Goal: Transaction & Acquisition: Obtain resource

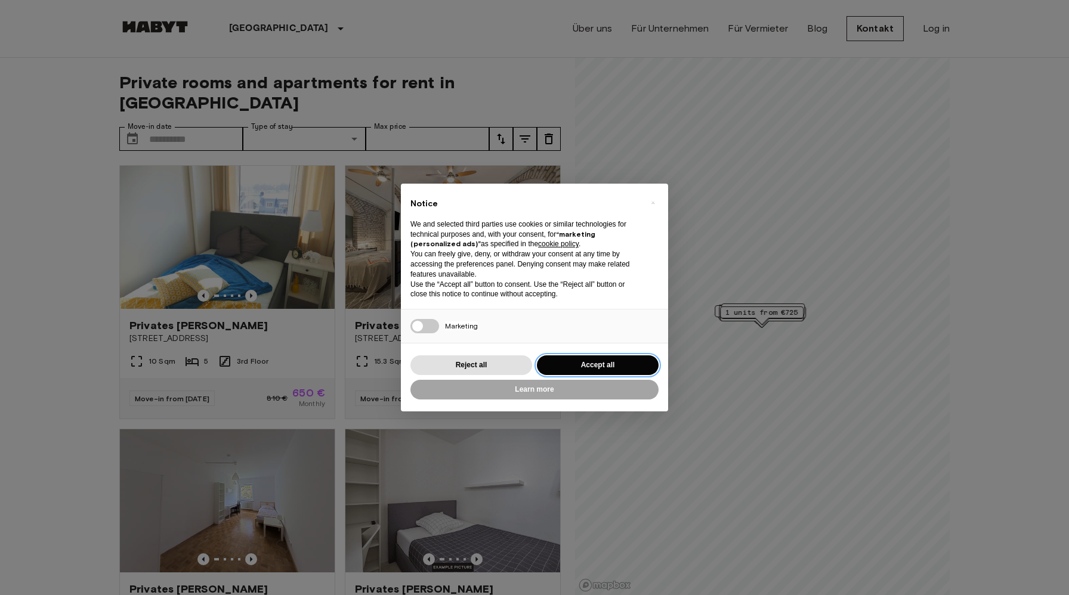
click at [614, 367] on button "Accept all" at bounding box center [598, 366] width 122 height 20
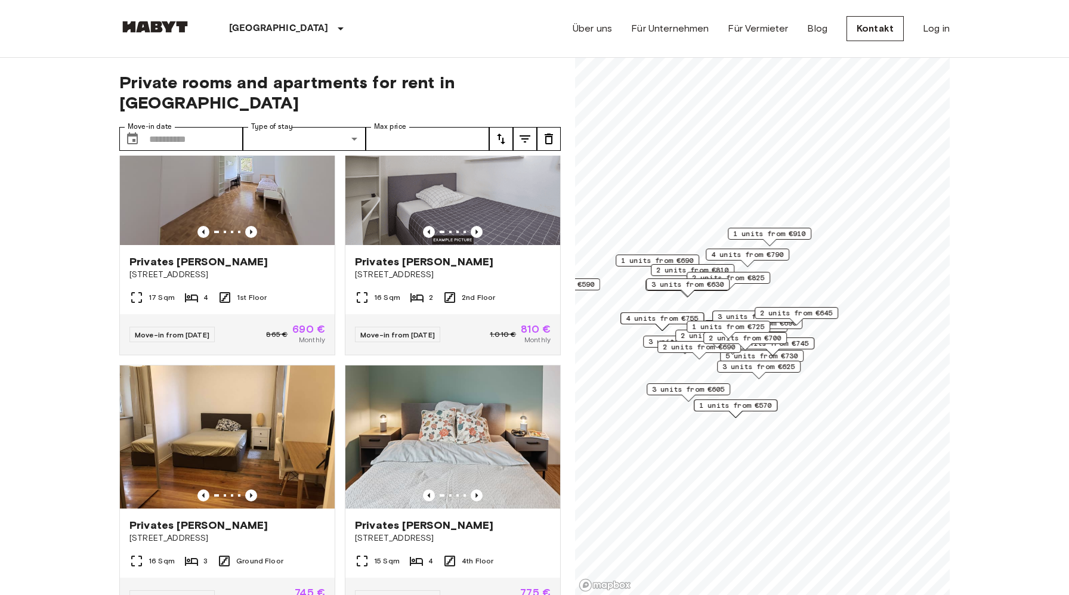
scroll to position [319, 0]
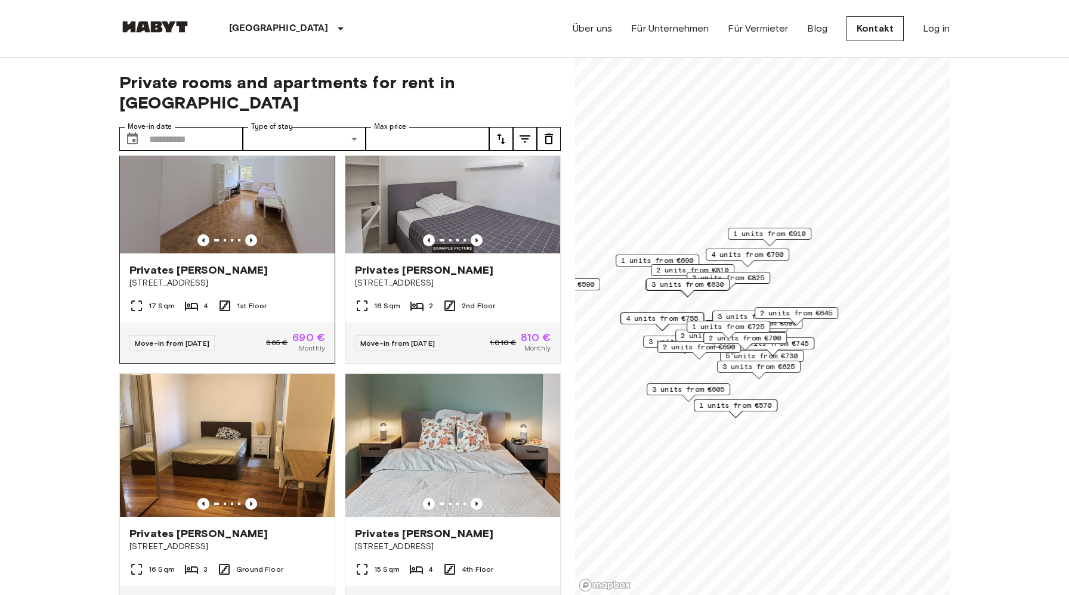
click at [182, 263] on span "Privates [PERSON_NAME]" at bounding box center [198, 270] width 138 height 14
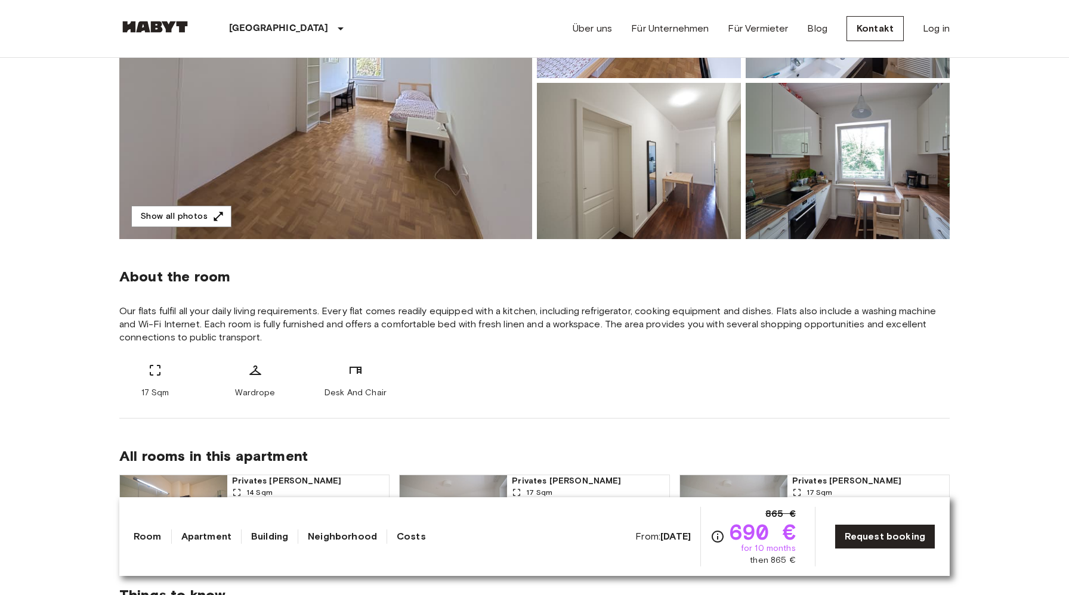
scroll to position [243, 0]
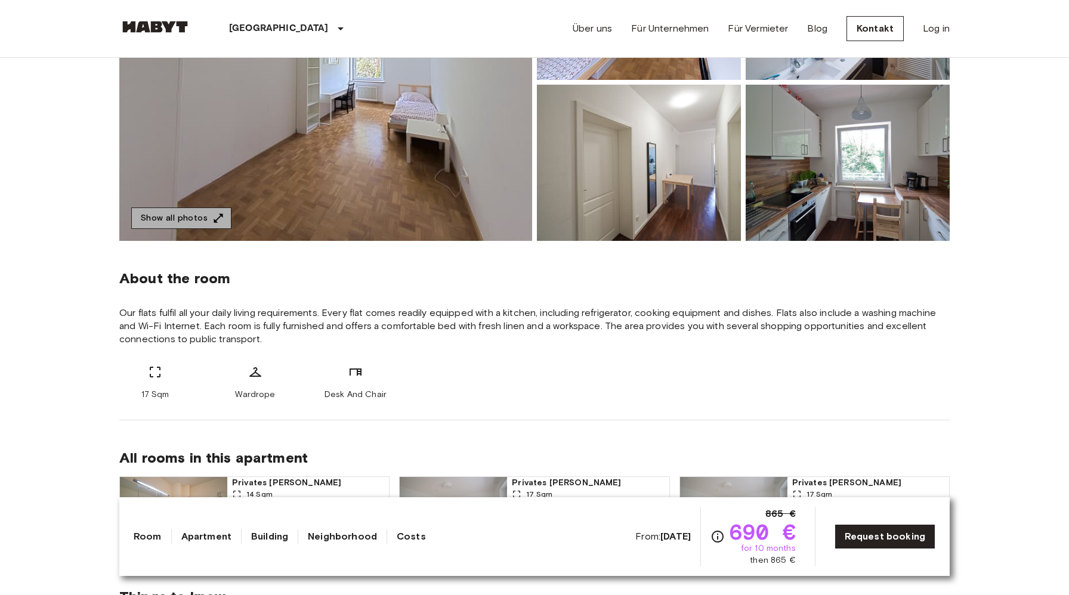
click at [209, 221] on button "Show all photos" at bounding box center [181, 219] width 100 height 22
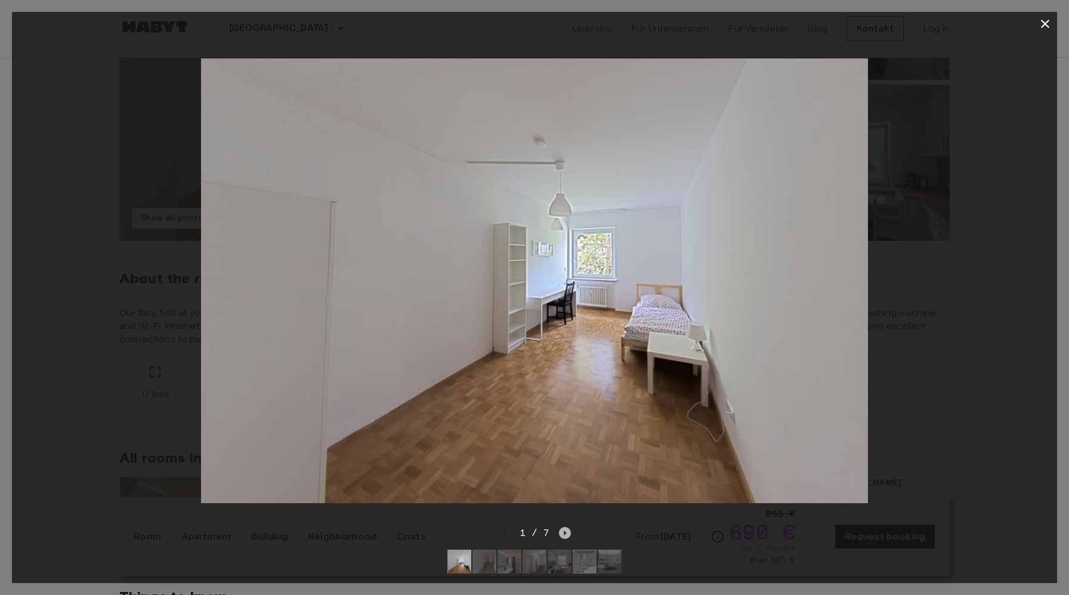
click at [564, 533] on icon "Next image" at bounding box center [565, 533] width 2 height 5
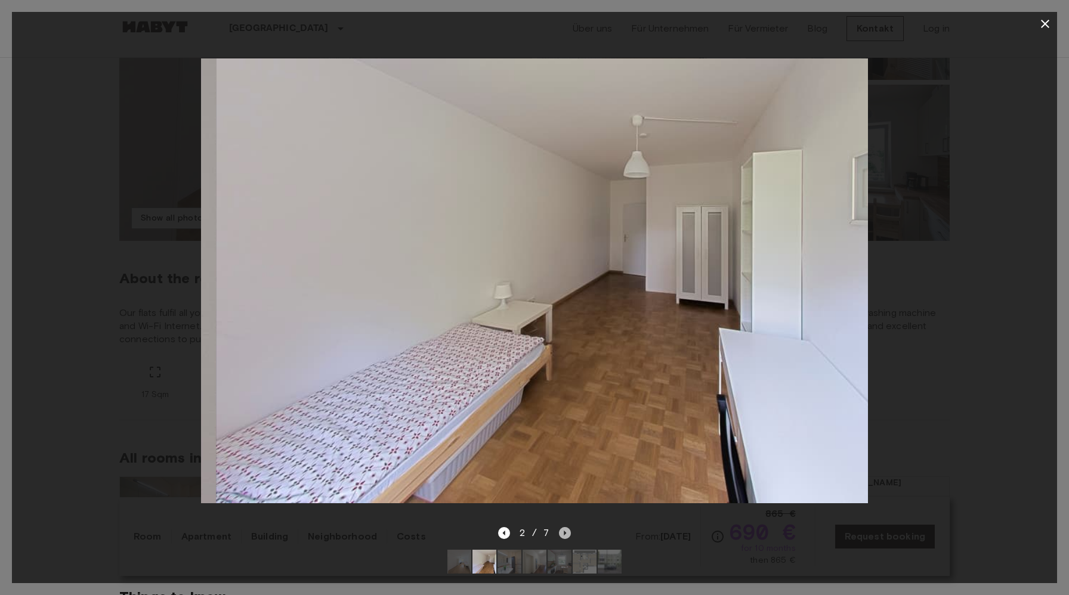
click at [564, 533] on icon "Next image" at bounding box center [565, 533] width 2 height 5
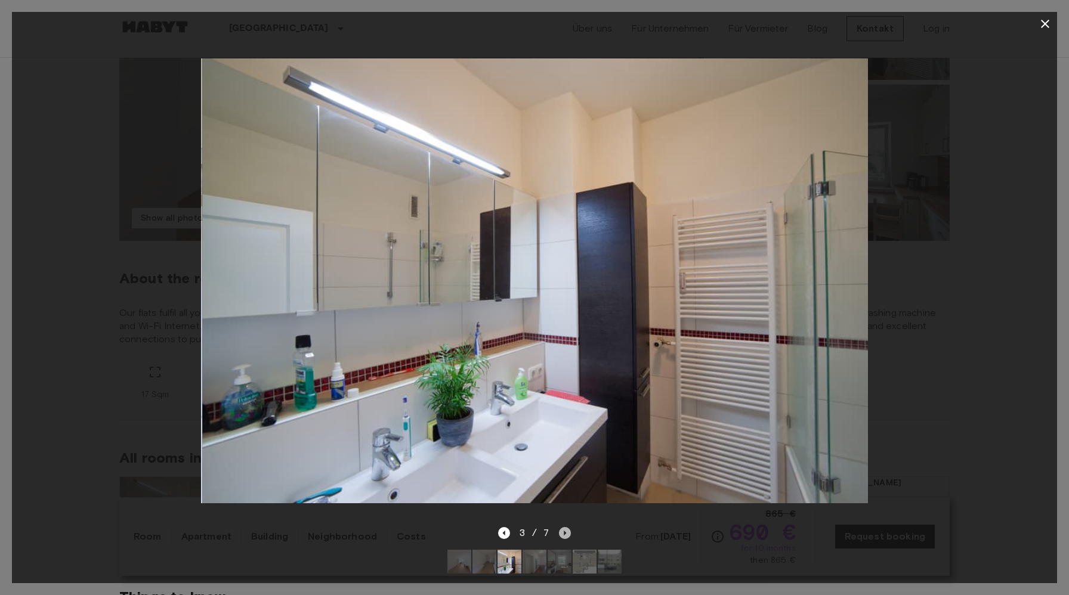
click at [564, 533] on icon "Next image" at bounding box center [565, 533] width 2 height 5
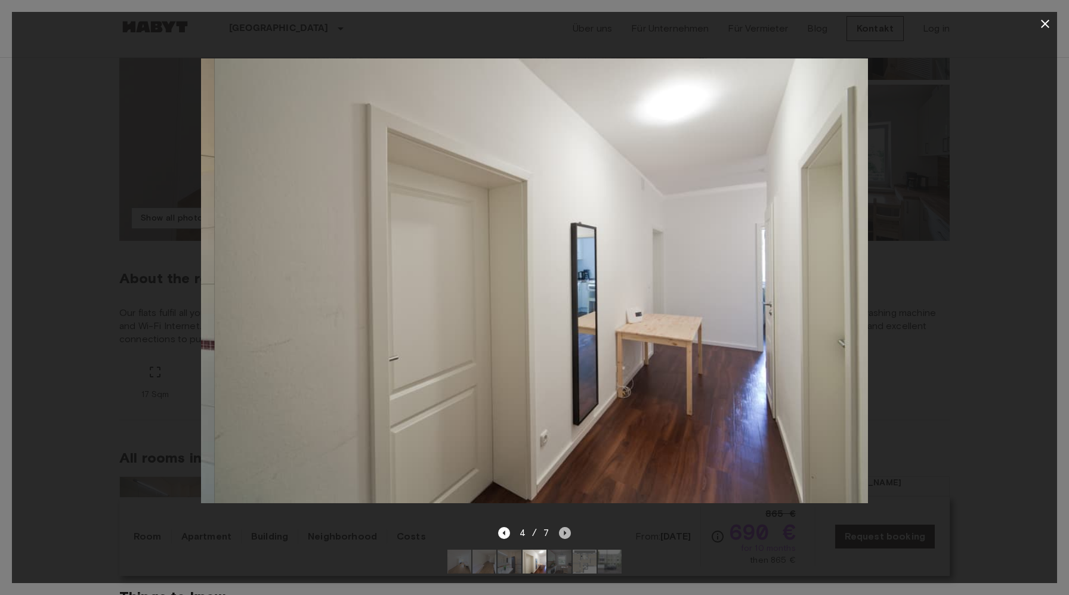
click at [564, 533] on icon "Next image" at bounding box center [565, 533] width 2 height 5
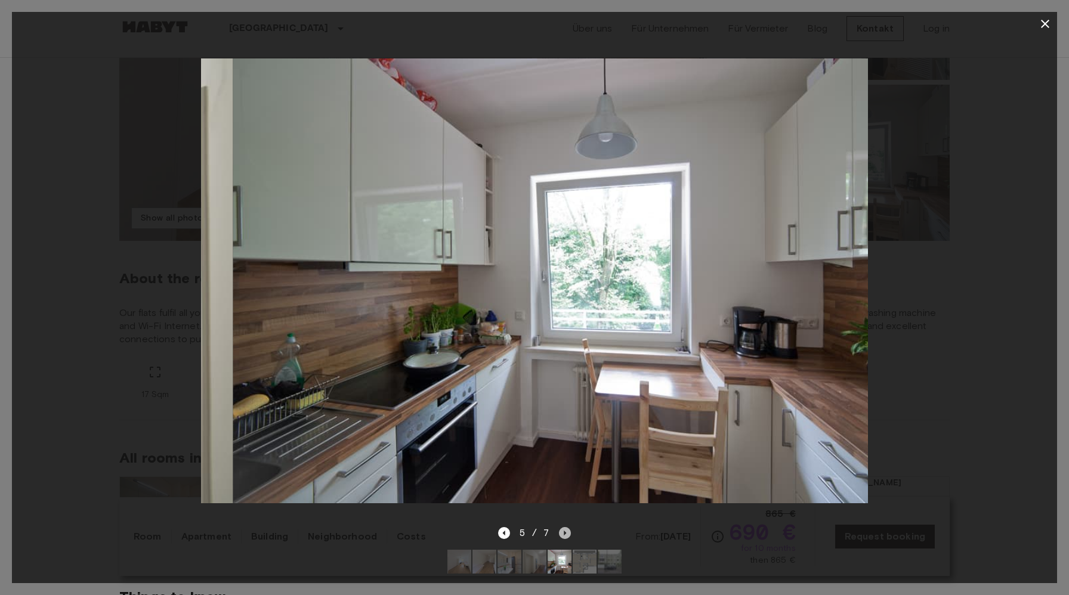
click at [564, 533] on icon "Next image" at bounding box center [565, 533] width 2 height 5
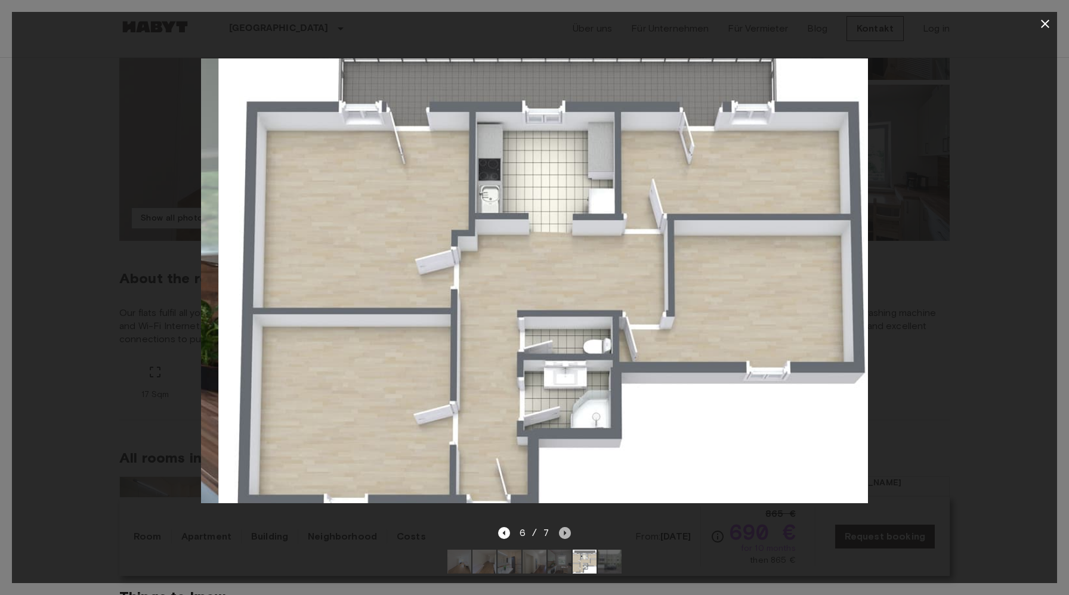
click at [564, 533] on icon "Next image" at bounding box center [565, 533] width 2 height 5
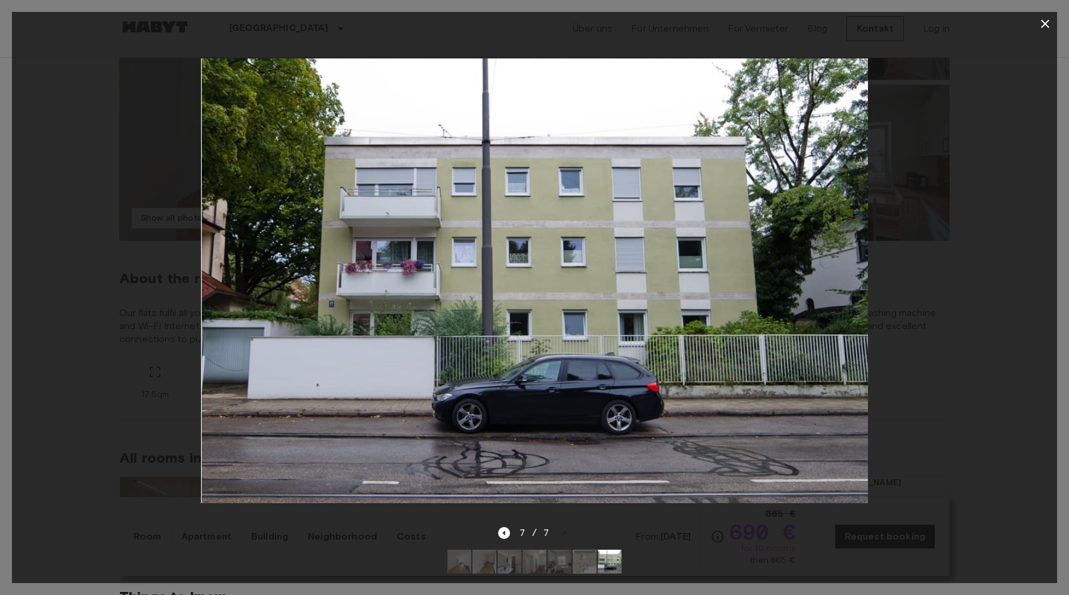
click at [1041, 26] on icon "button" at bounding box center [1045, 24] width 8 height 8
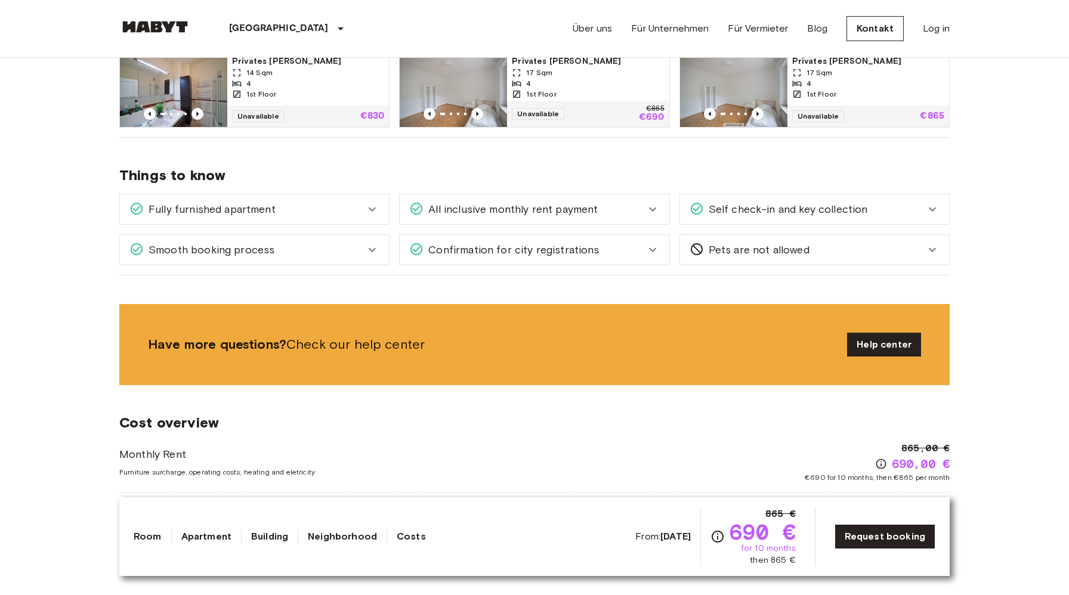
scroll to position [665, 0]
click at [376, 206] on icon at bounding box center [372, 209] width 14 height 14
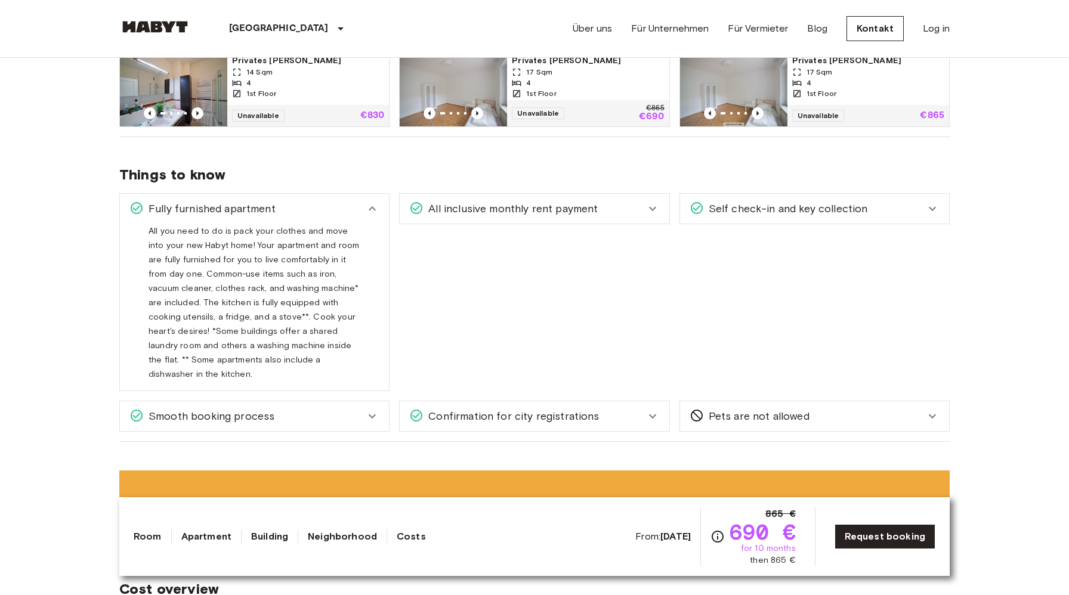
click at [650, 209] on icon at bounding box center [652, 209] width 7 height 4
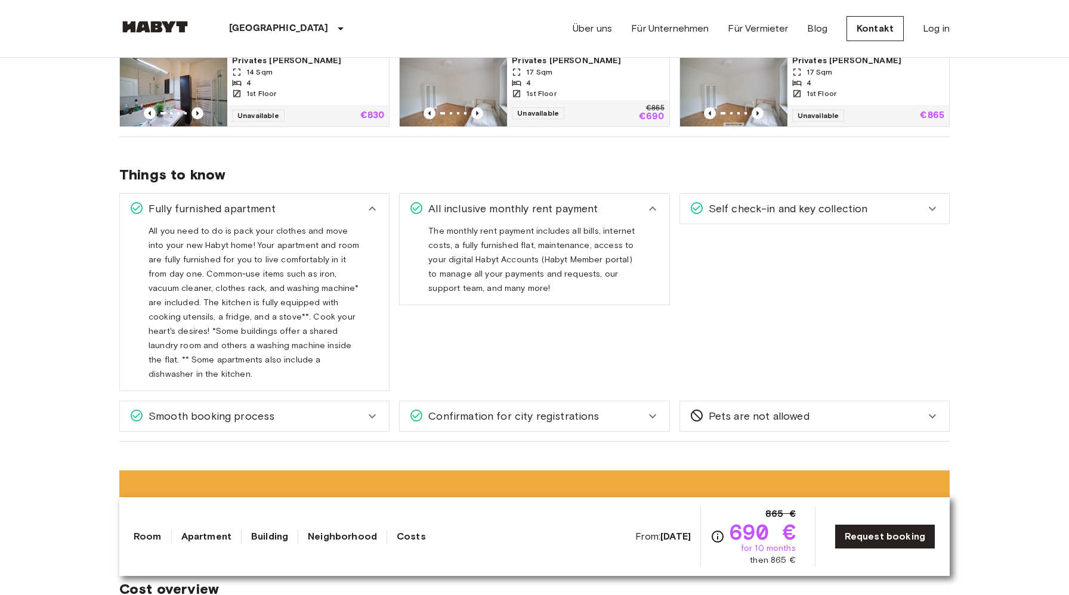
click at [650, 209] on icon at bounding box center [652, 208] width 7 height 4
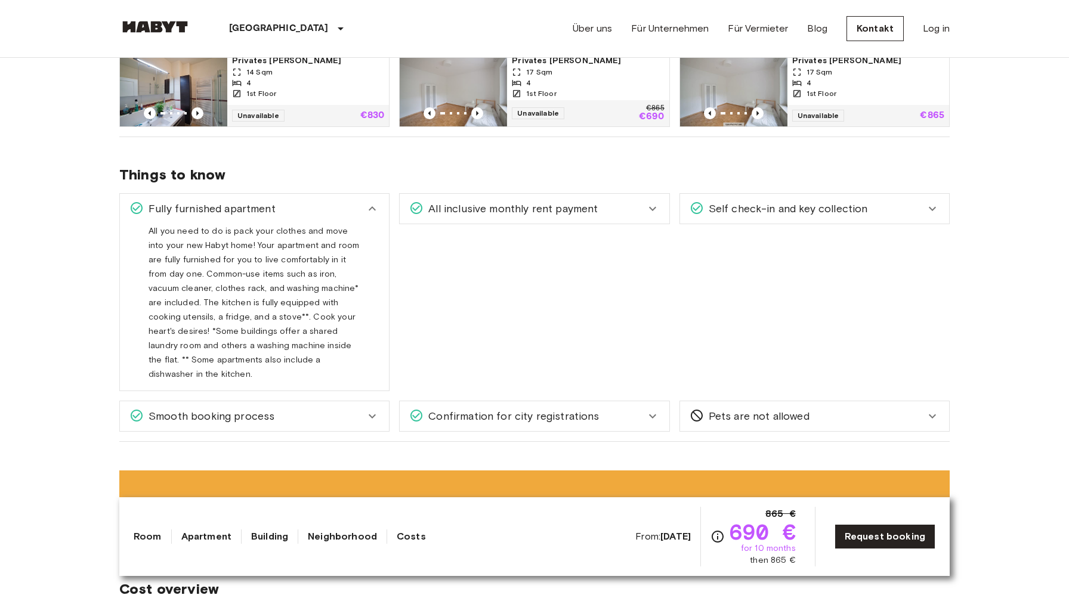
click at [374, 206] on icon at bounding box center [372, 209] width 14 height 14
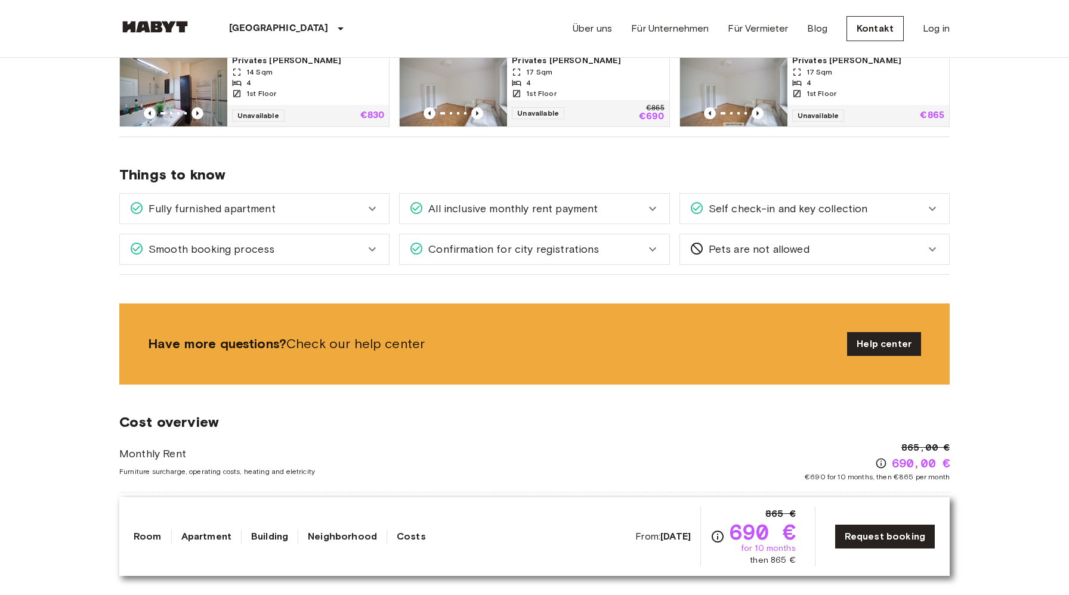
click at [375, 251] on icon at bounding box center [372, 249] width 14 height 14
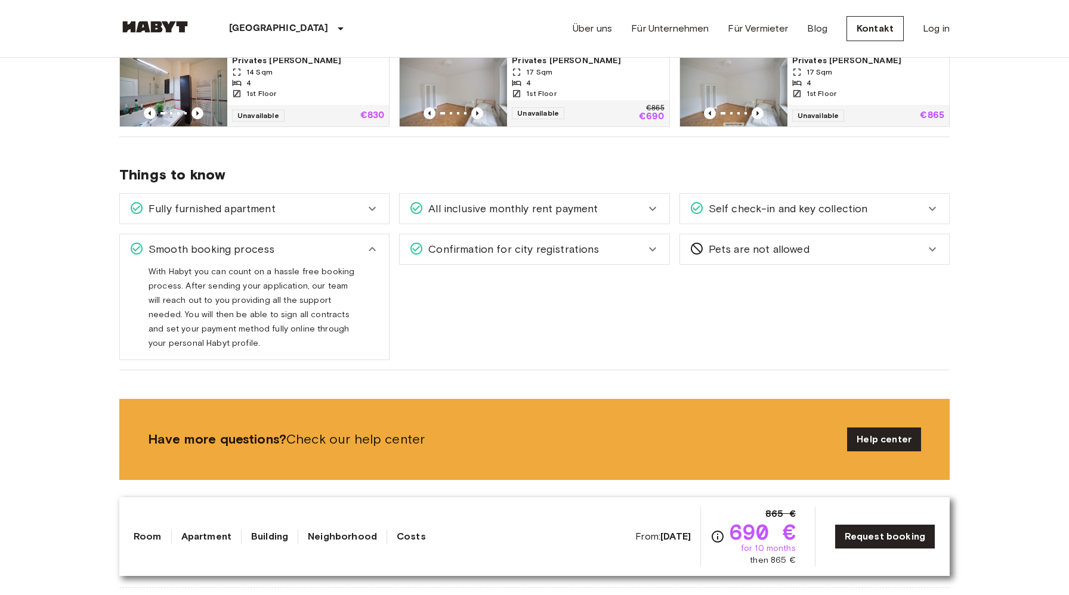
click at [375, 251] on icon at bounding box center [372, 249] width 14 height 14
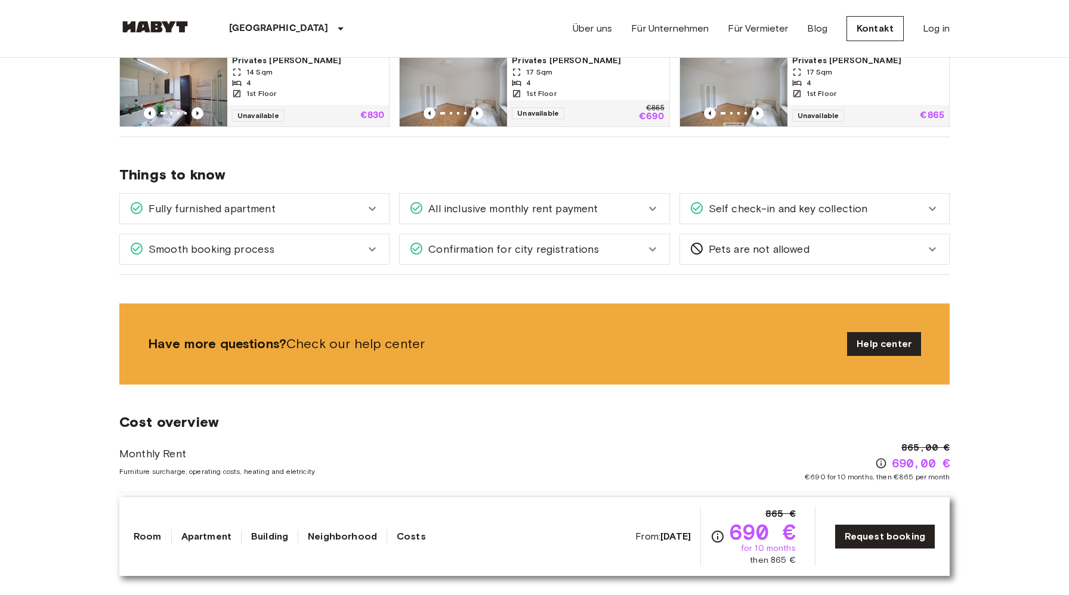
click at [654, 246] on icon at bounding box center [653, 249] width 14 height 14
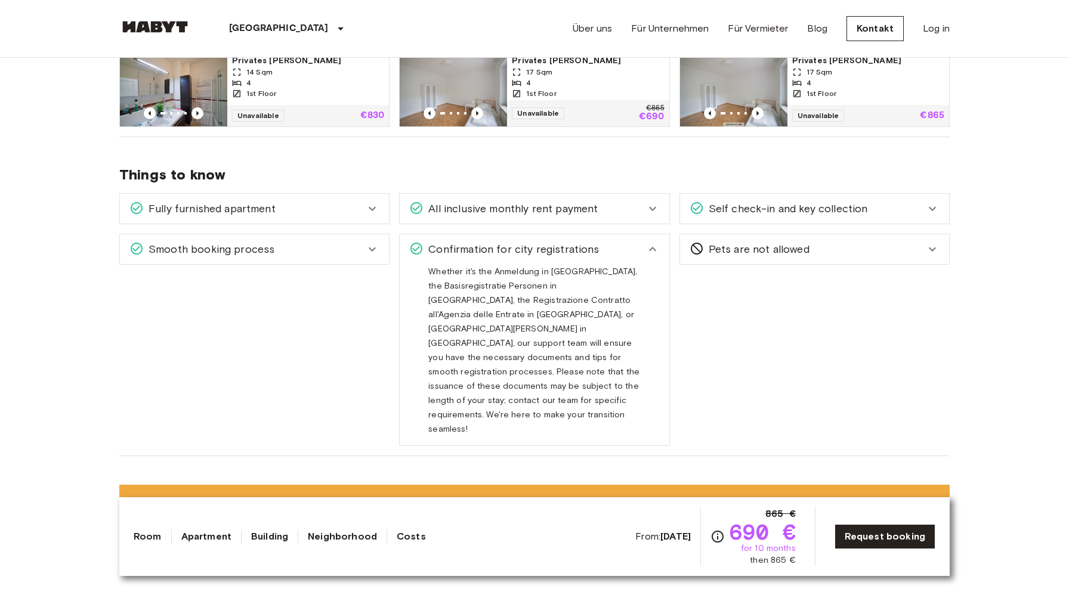
click at [654, 246] on icon at bounding box center [653, 249] width 14 height 14
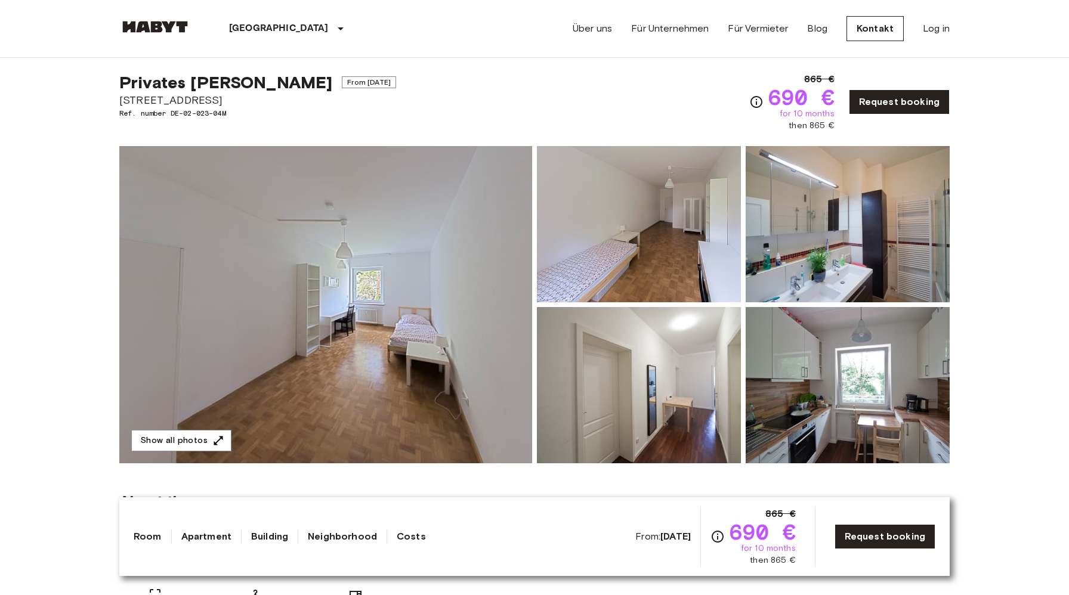
scroll to position [0, 0]
